Goal: Browse casually: Explore the website without a specific task or goal

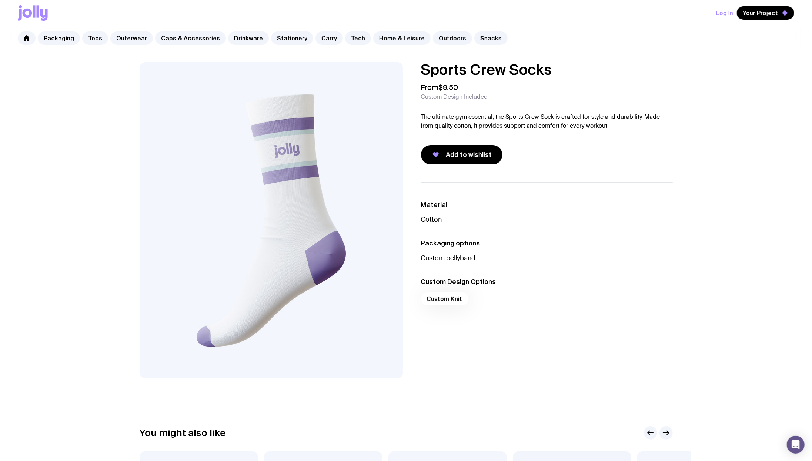
click at [450, 299] on div "Custom Knit" at bounding box center [547, 301] width 252 height 18
click at [168, 36] on link "Caps & Accessories" at bounding box center [190, 37] width 71 height 13
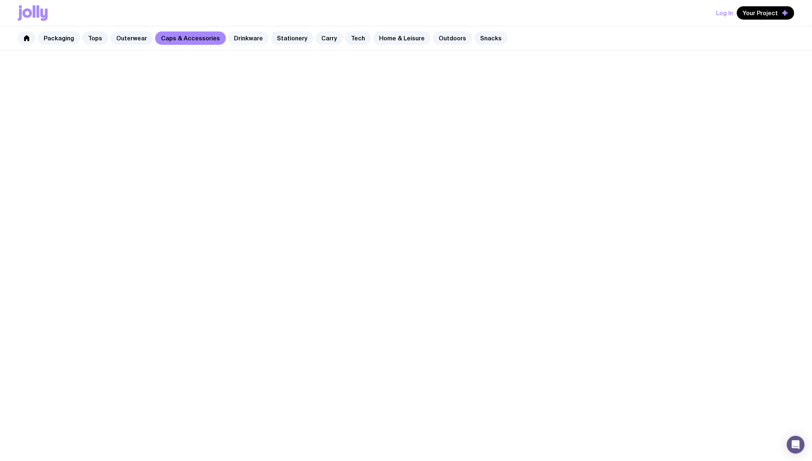
click at [240, 36] on link "Drinkware" at bounding box center [248, 37] width 41 height 13
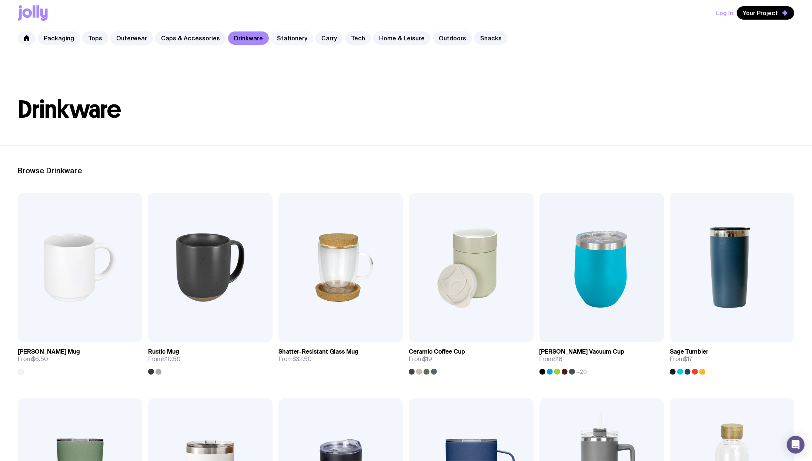
click at [280, 39] on link "Stationery" at bounding box center [292, 37] width 42 height 13
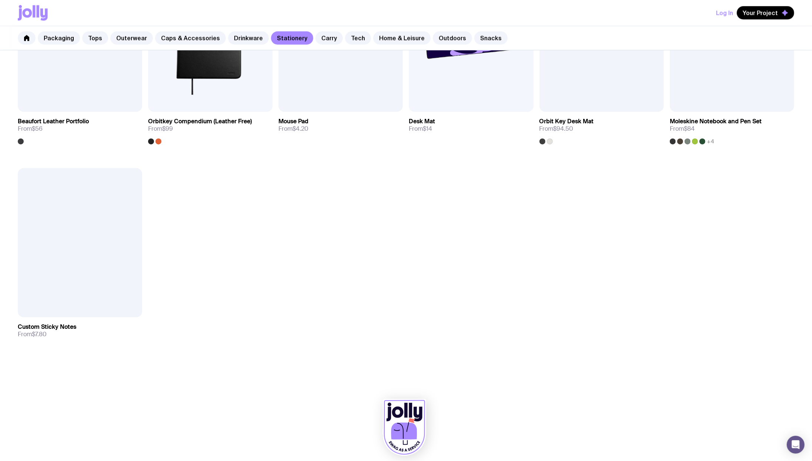
scroll to position [857, 0]
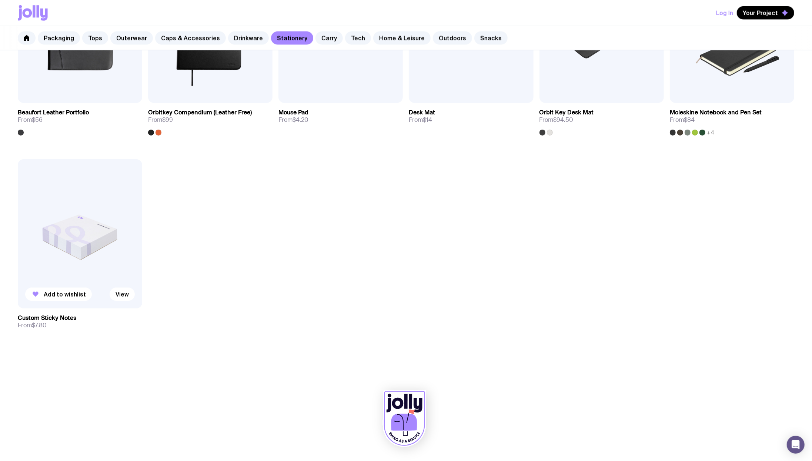
click at [101, 201] on img at bounding box center [80, 233] width 124 height 149
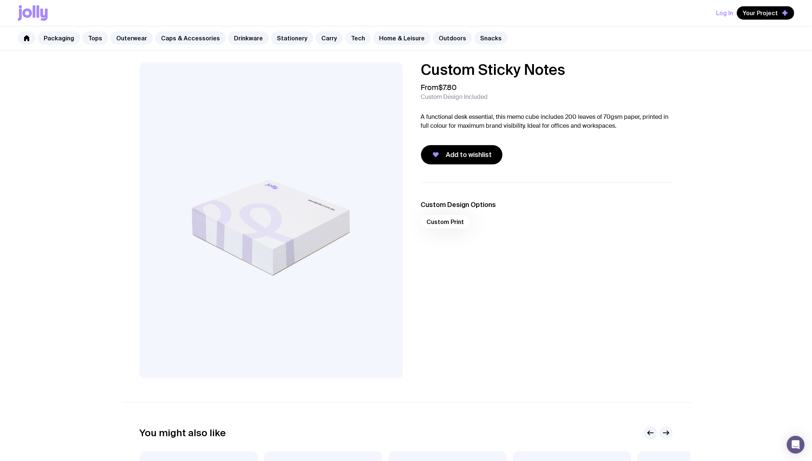
click at [347, 36] on link "Tech" at bounding box center [358, 37] width 26 height 13
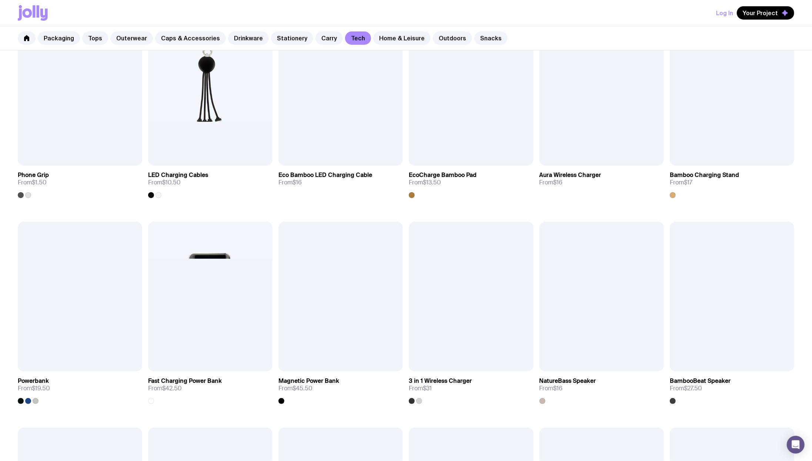
scroll to position [384, 0]
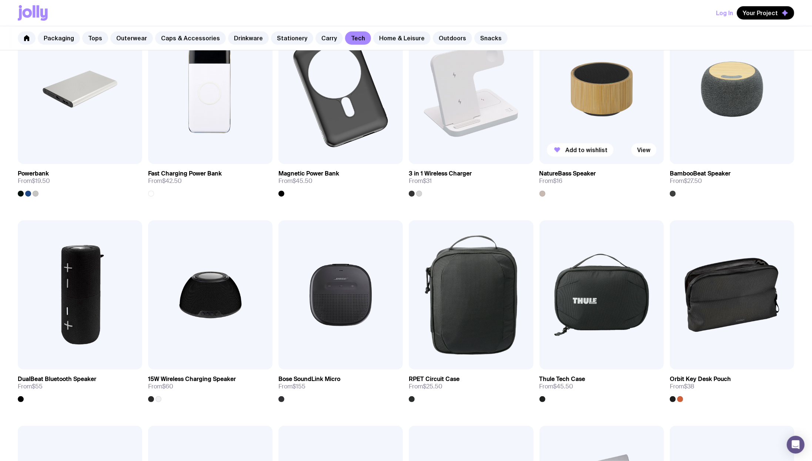
click at [605, 88] on img at bounding box center [602, 88] width 124 height 149
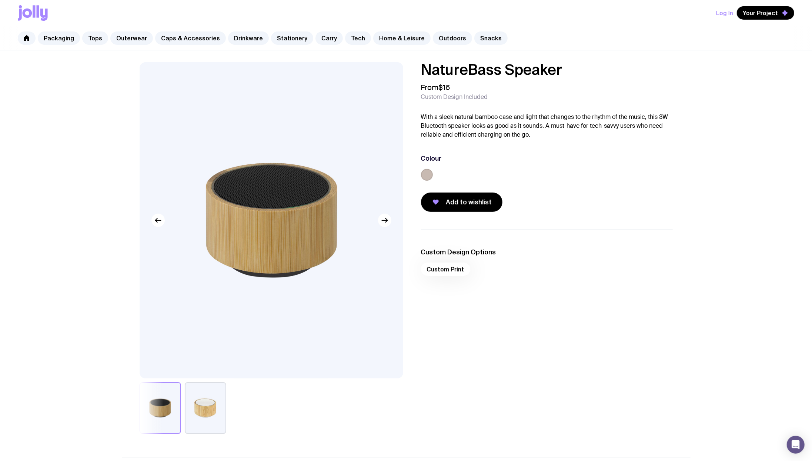
click at [210, 345] on button "button" at bounding box center [205, 408] width 41 height 52
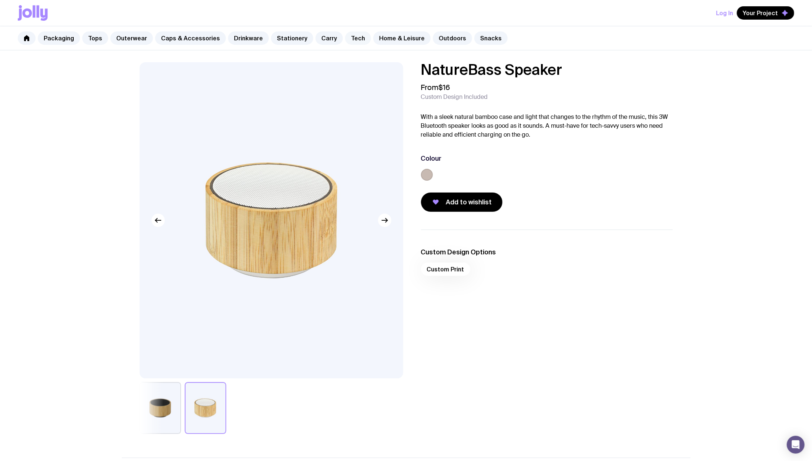
click at [350, 38] on link "Tech" at bounding box center [358, 37] width 26 height 13
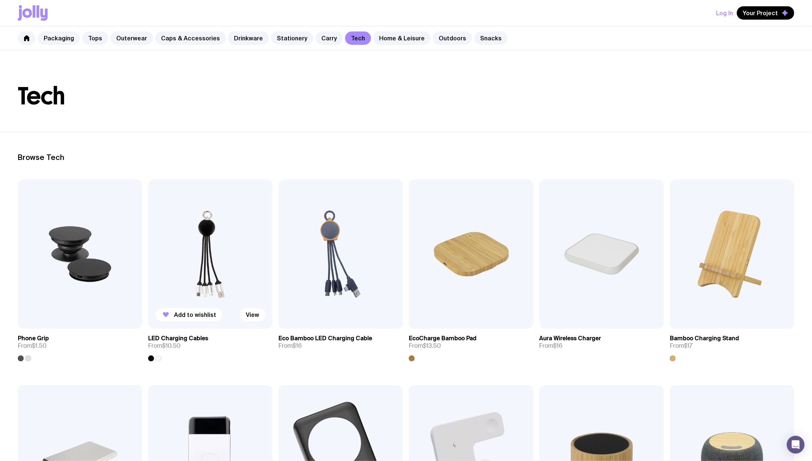
scroll to position [16, 0]
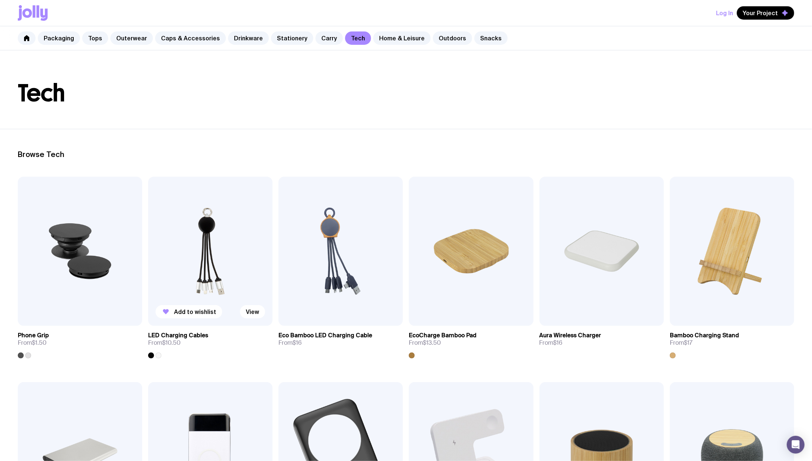
click at [216, 245] on img at bounding box center [210, 251] width 124 height 149
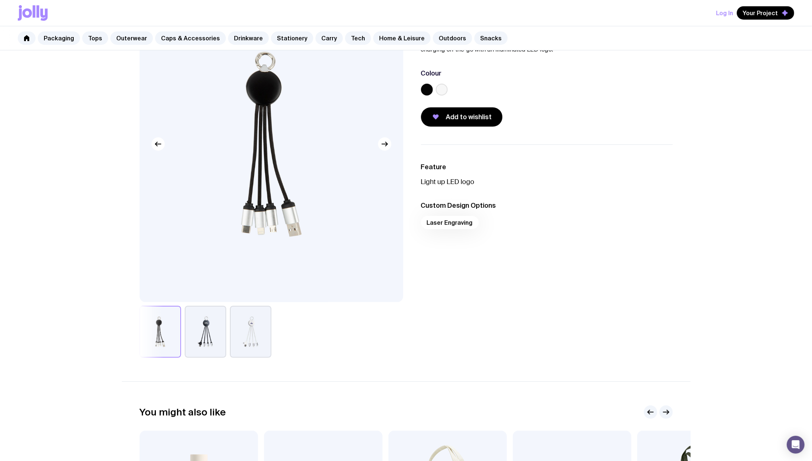
scroll to position [88, 0]
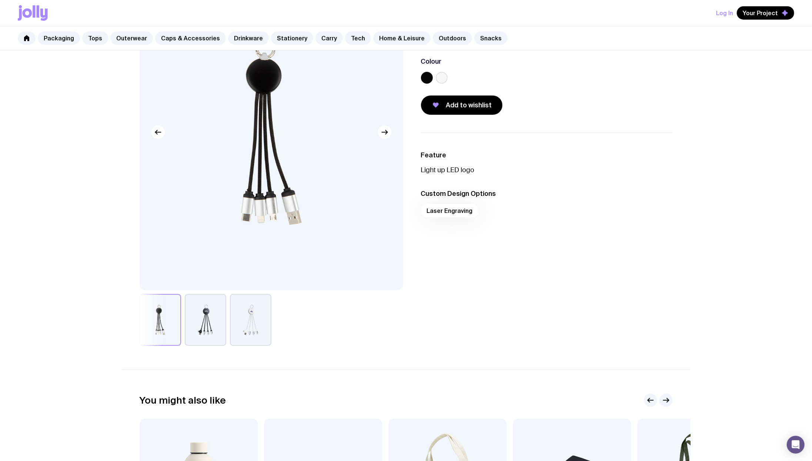
click at [241, 321] on button "button" at bounding box center [250, 320] width 41 height 52
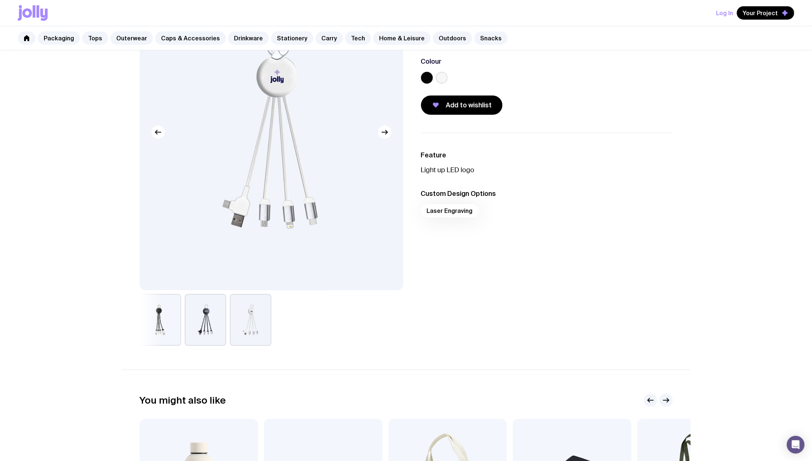
click at [208, 323] on button "button" at bounding box center [205, 320] width 41 height 52
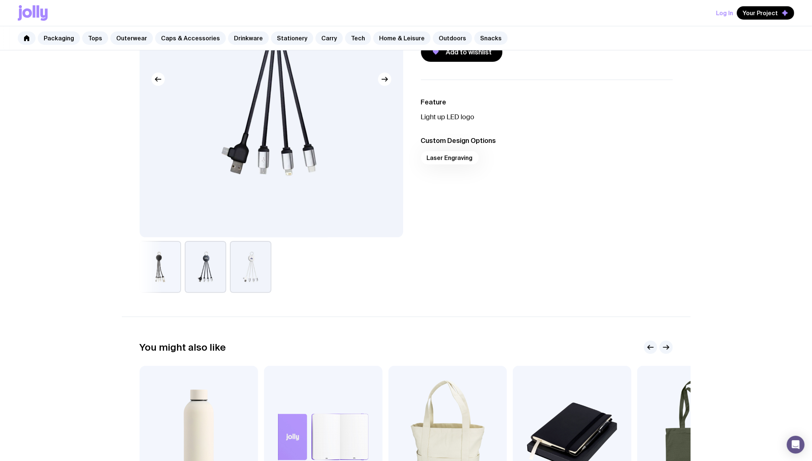
scroll to position [276, 0]
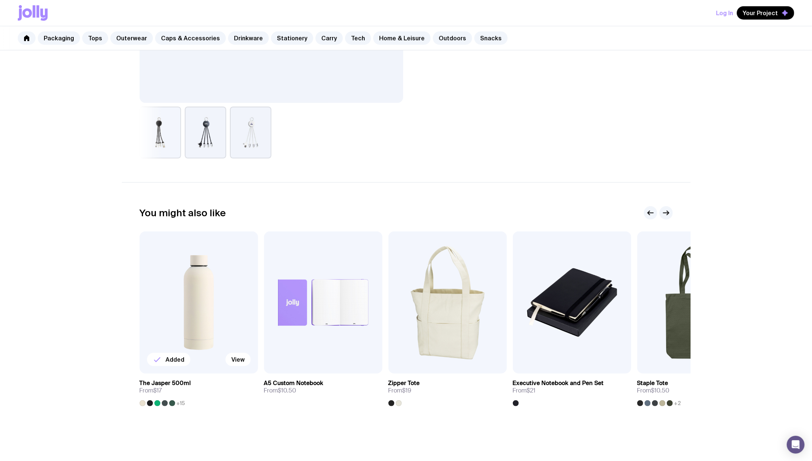
click at [190, 301] on img at bounding box center [199, 302] width 118 height 142
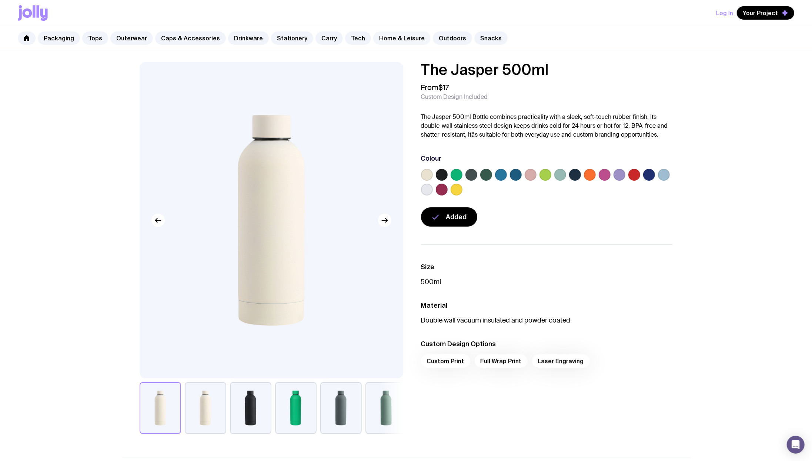
click at [401, 38] on link "Home & Leisure" at bounding box center [401, 37] width 57 height 13
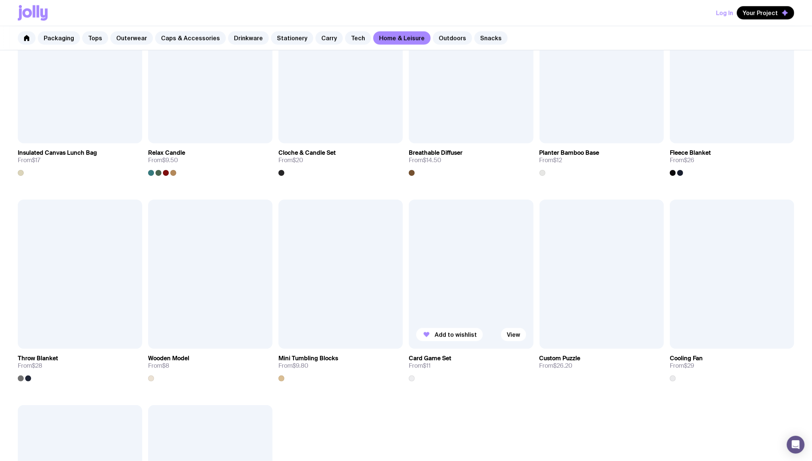
scroll to position [818, 0]
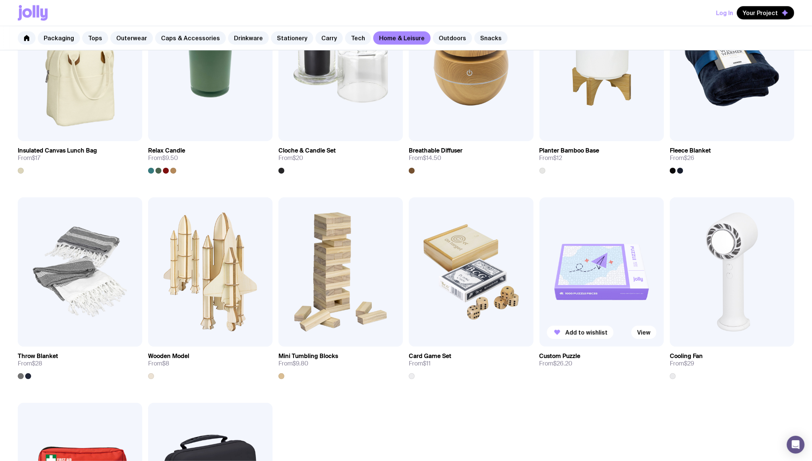
click at [609, 265] on img at bounding box center [602, 271] width 124 height 149
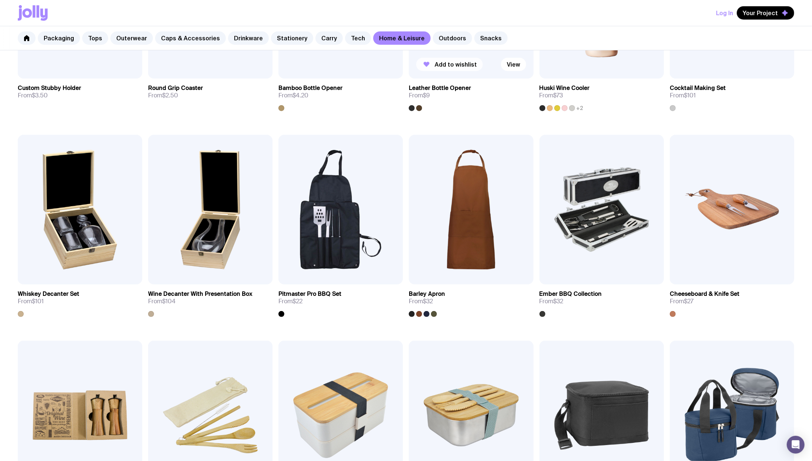
scroll to position [263, 0]
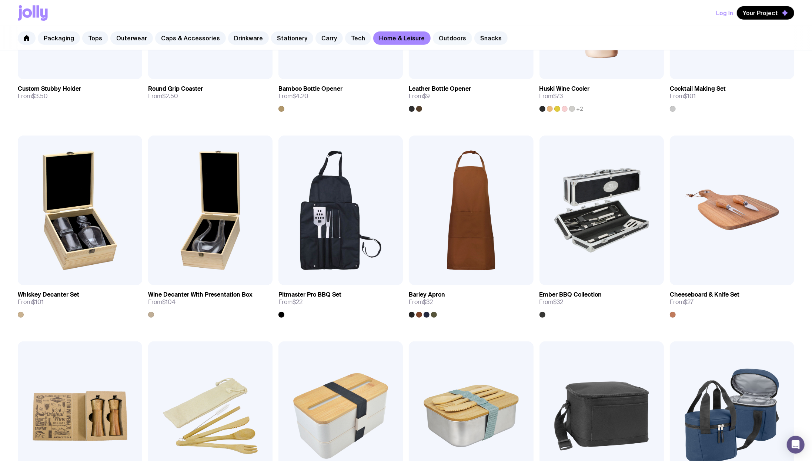
click at [440, 44] on link "Outdoors" at bounding box center [452, 37] width 39 height 13
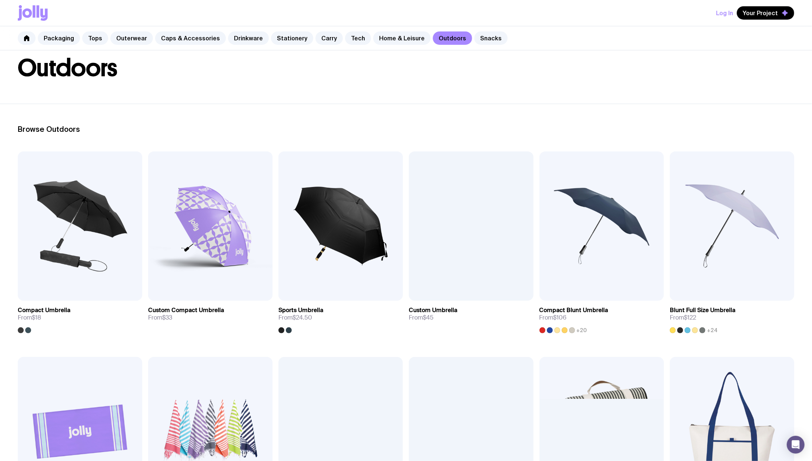
scroll to position [61, 0]
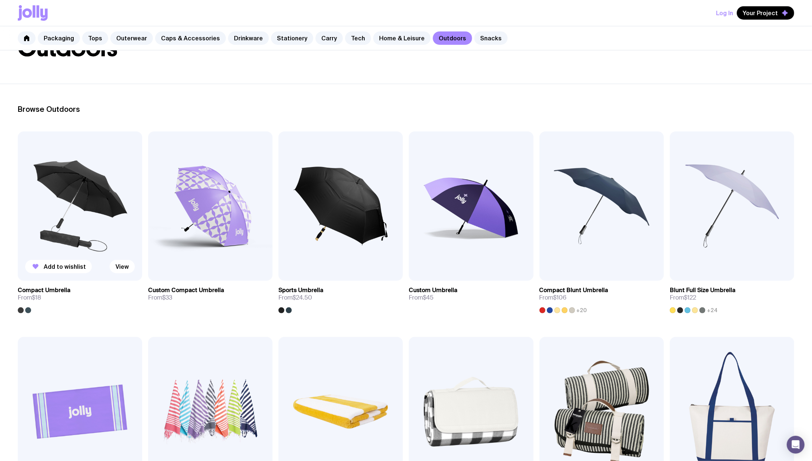
click at [71, 176] on img at bounding box center [80, 205] width 124 height 149
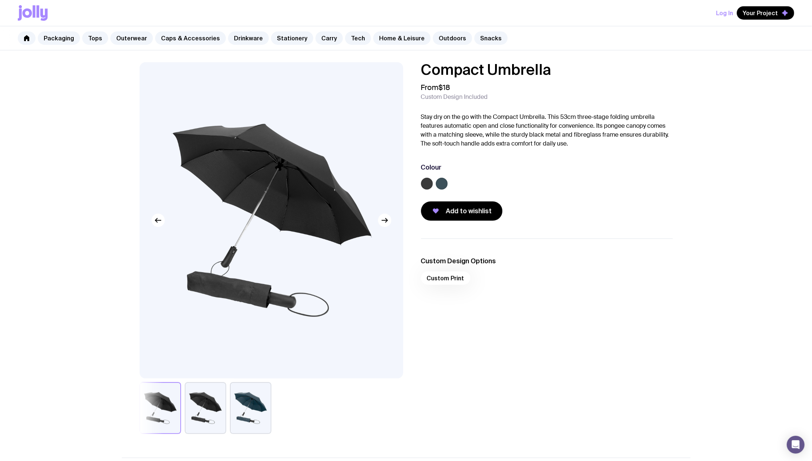
scroll to position [2, 0]
